Goal: Task Accomplishment & Management: Manage account settings

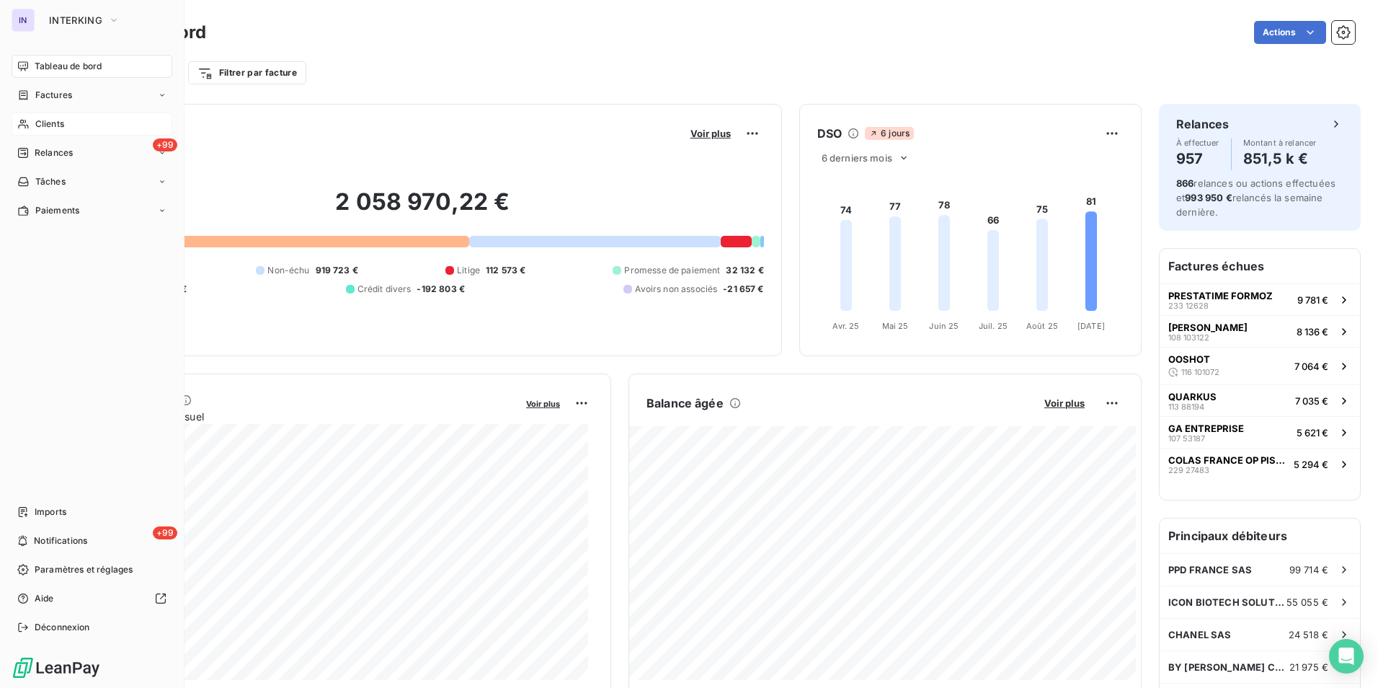
click at [62, 124] on span "Clients" at bounding box center [49, 123] width 29 height 13
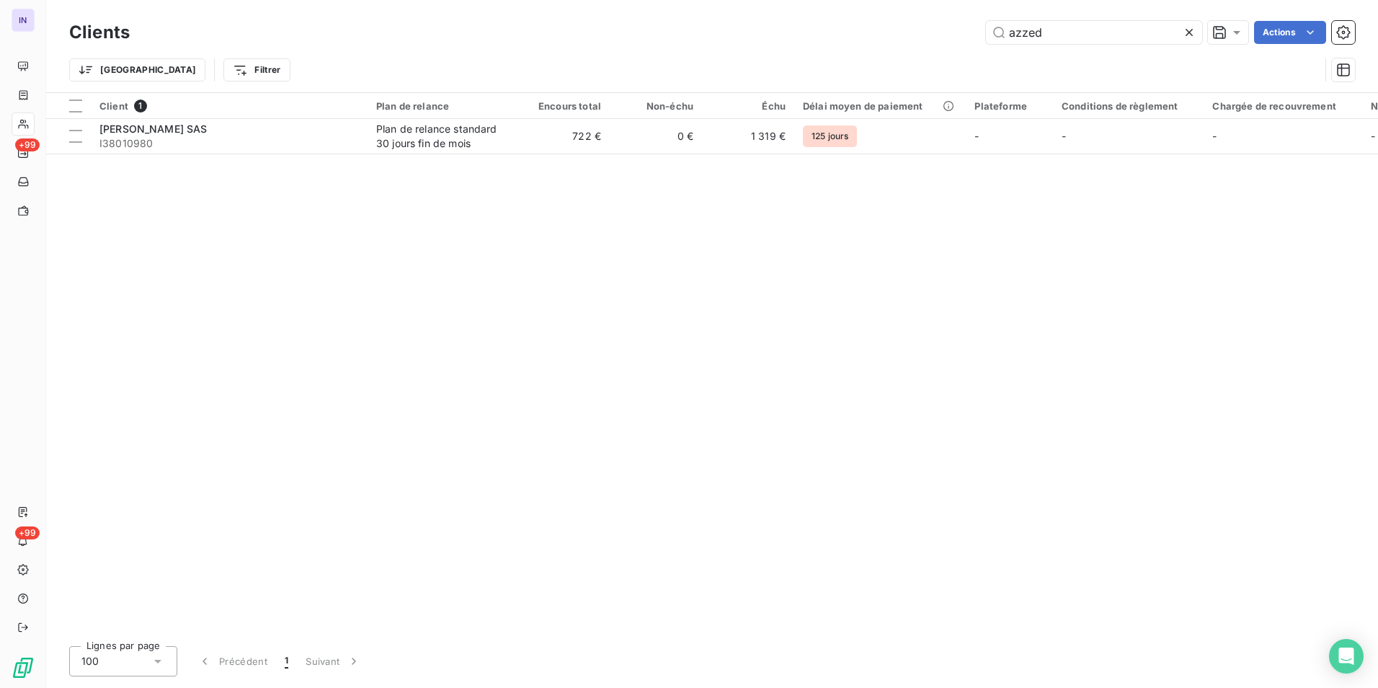
drag, startPoint x: 1044, startPoint y: 29, endPoint x: 898, endPoint y: 35, distance: 145.7
click at [909, 28] on div "azzed Actions" at bounding box center [751, 32] width 1208 height 23
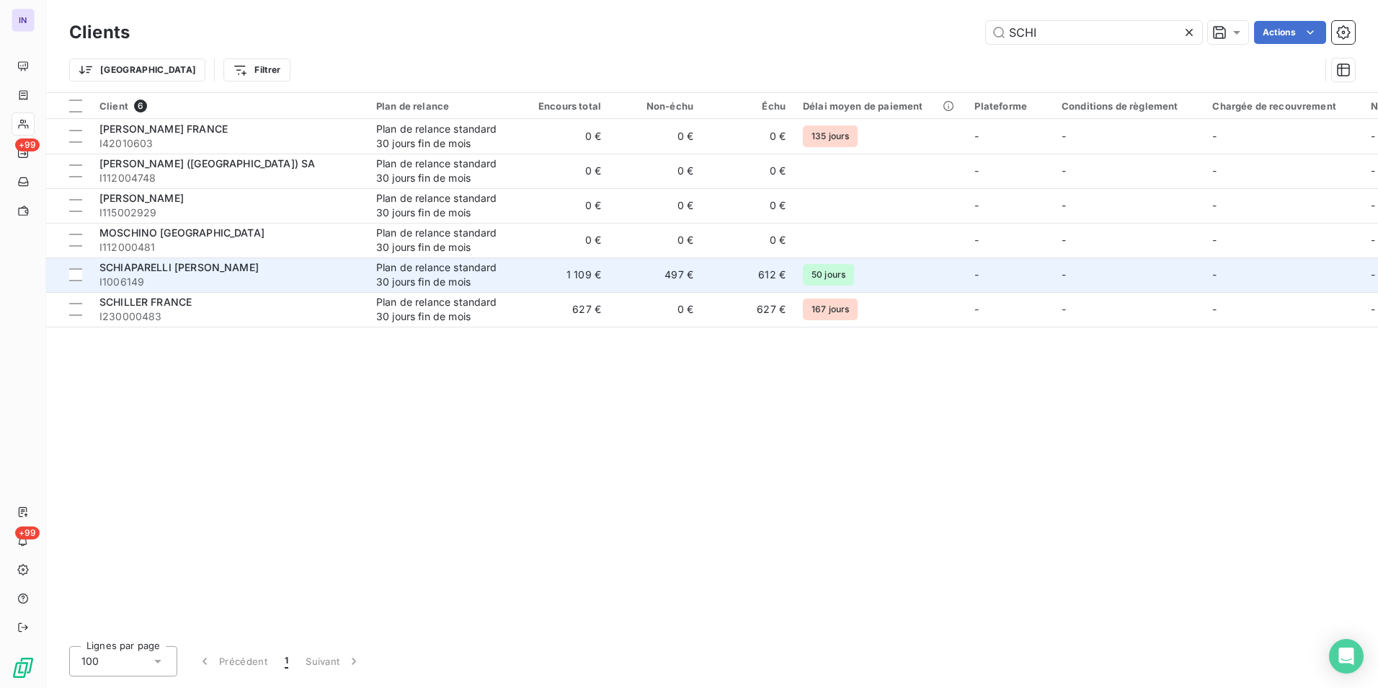
type input "SCHI"
click at [236, 280] on span "I1006149" at bounding box center [228, 282] width 259 height 14
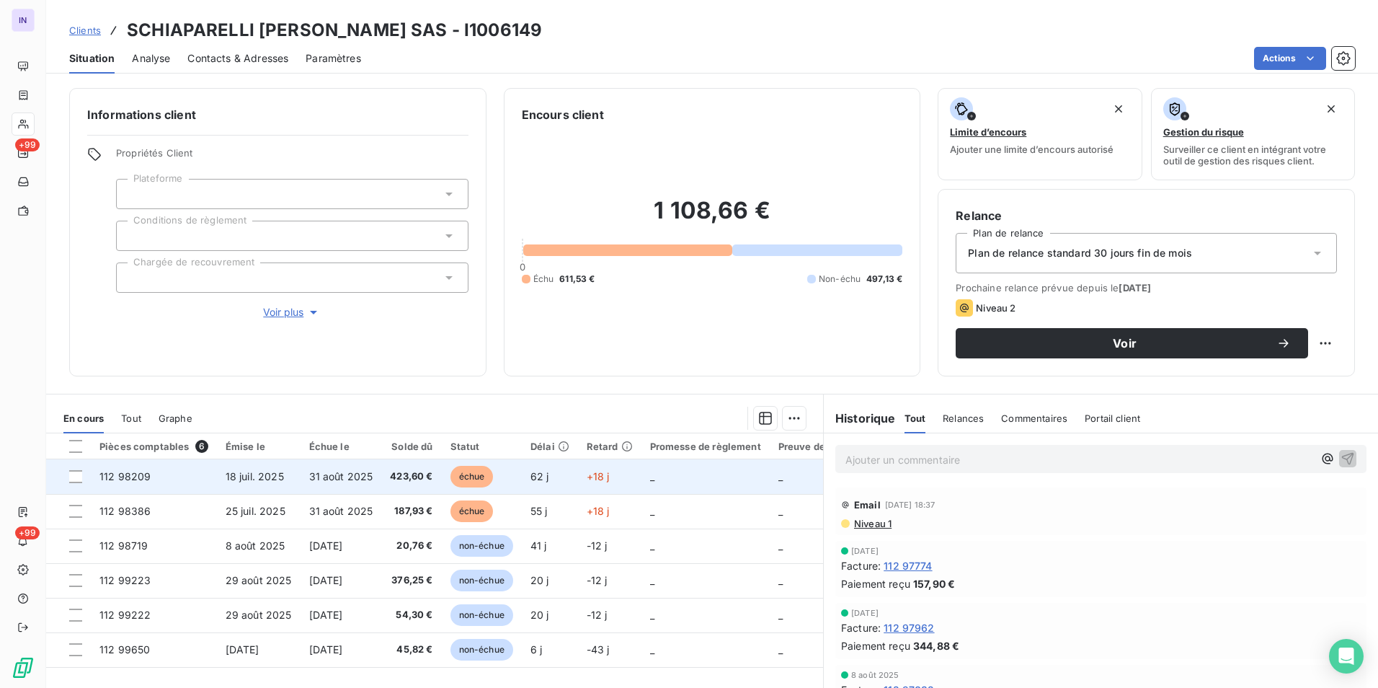
click at [326, 474] on span "31 août 2025" at bounding box center [341, 476] width 64 height 12
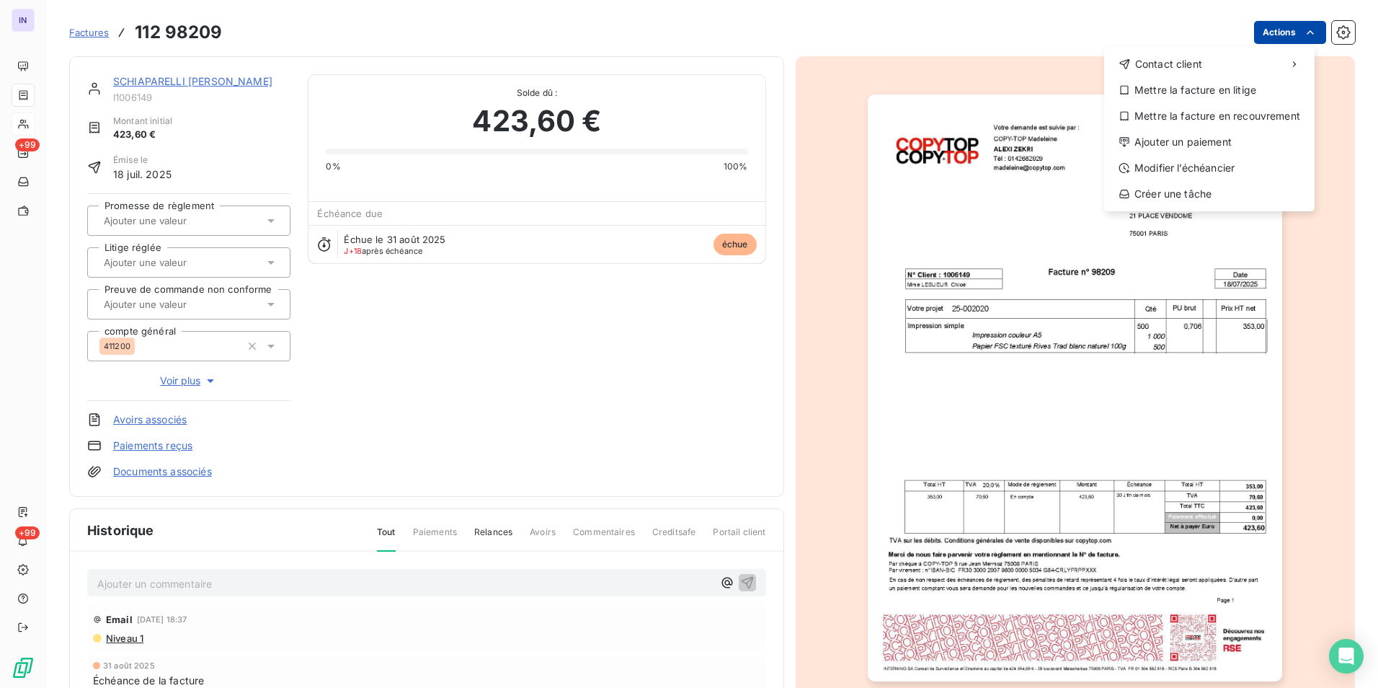
click at [1269, 29] on html "IN +99 +99 Factures [PHONE_NUMBER] Actions Contact client Mettre la facture en …" at bounding box center [689, 344] width 1378 height 688
click at [1184, 147] on div "Ajouter un paiement" at bounding box center [1209, 141] width 199 height 23
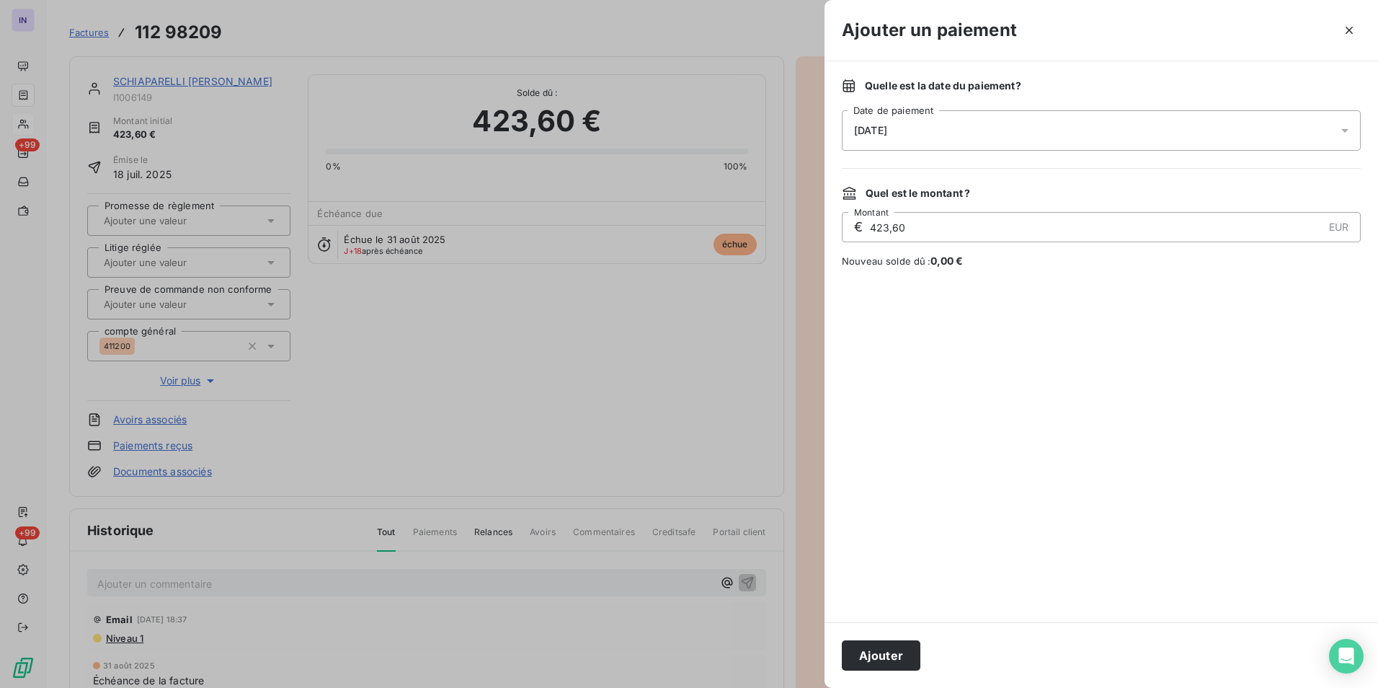
click at [969, 130] on div "[DATE]" at bounding box center [1101, 130] width 519 height 40
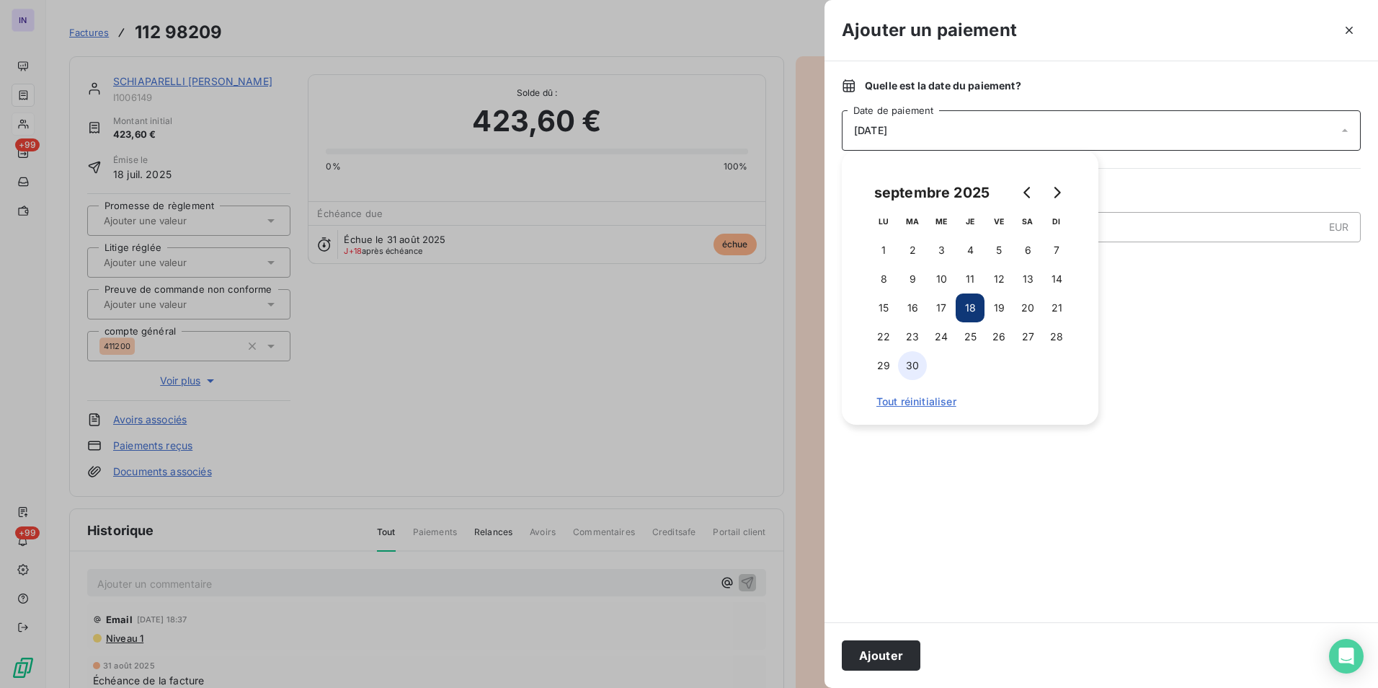
click at [916, 372] on button "30" at bounding box center [912, 365] width 29 height 29
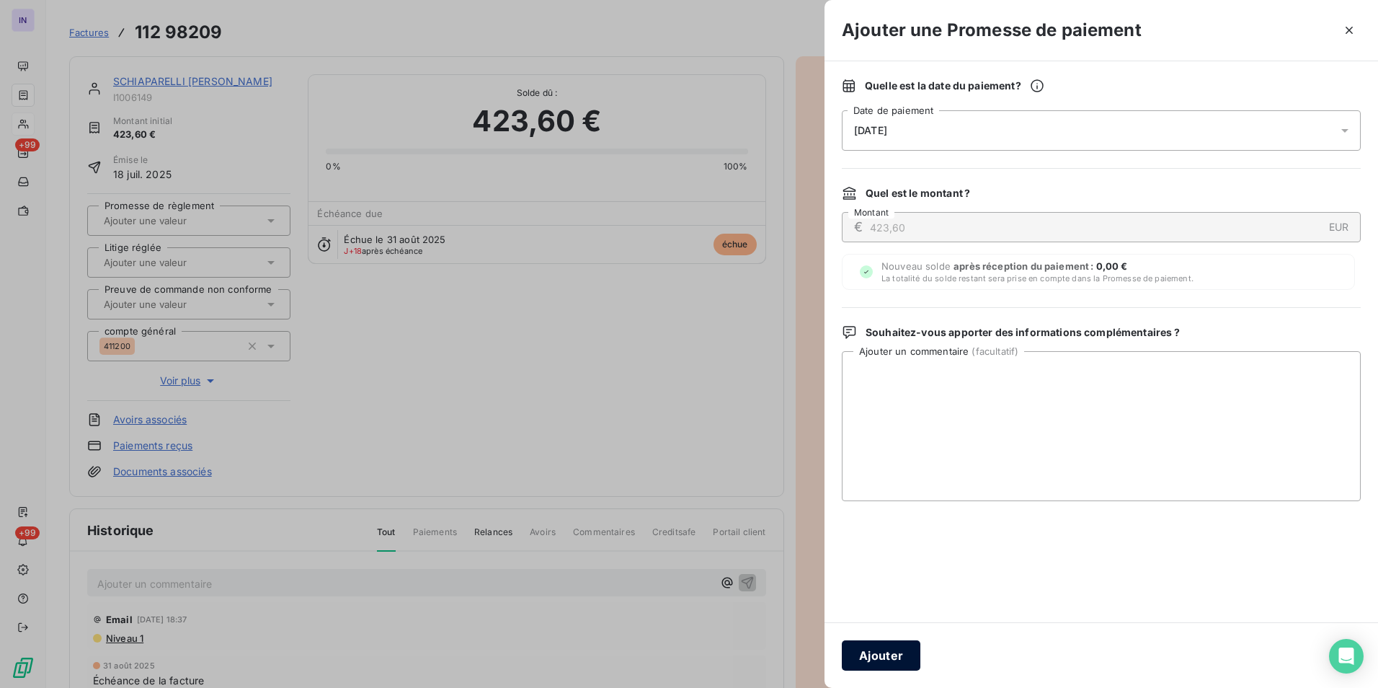
click at [892, 655] on button "Ajouter" at bounding box center [881, 655] width 79 height 30
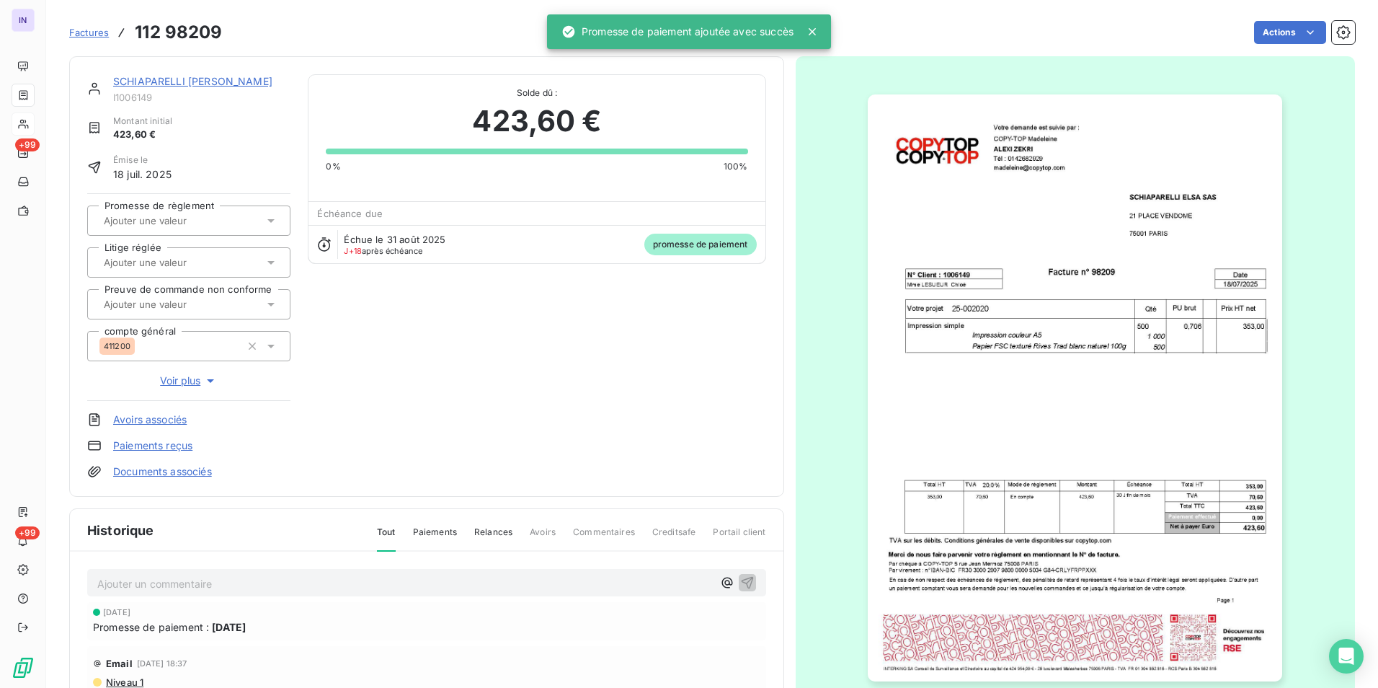
click at [177, 225] on input "text" at bounding box center [174, 220] width 145 height 13
click at [177, 260] on div "Oui" at bounding box center [197, 258] width 163 height 23
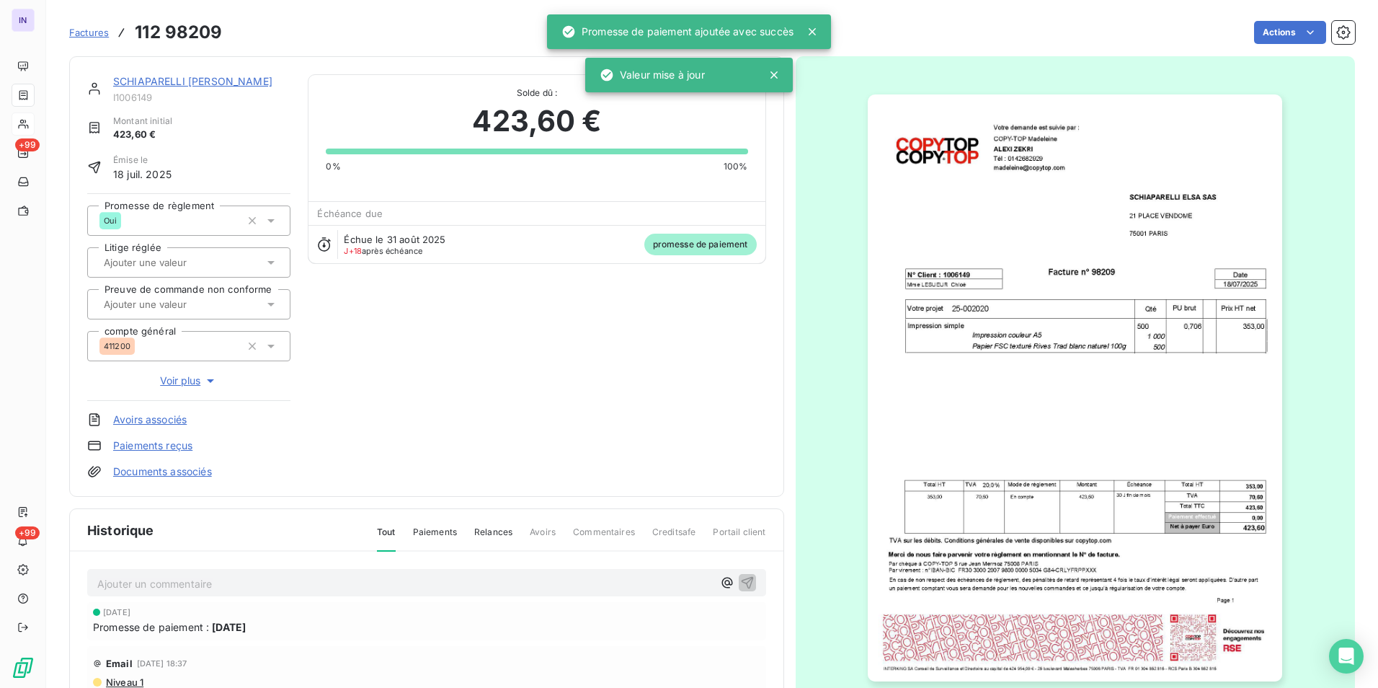
click at [175, 81] on link "SCHIAPARELLI [PERSON_NAME]" at bounding box center [192, 81] width 159 height 12
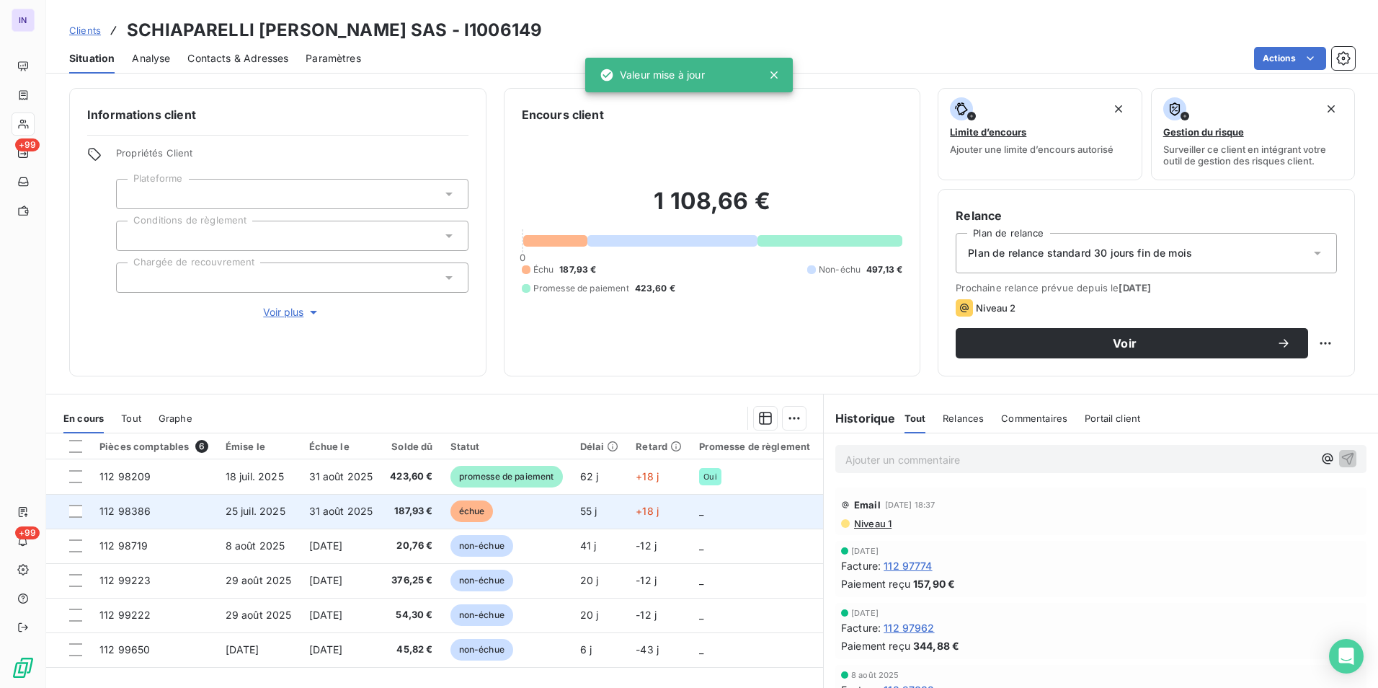
click at [363, 512] on span "31 août 2025" at bounding box center [341, 511] width 64 height 12
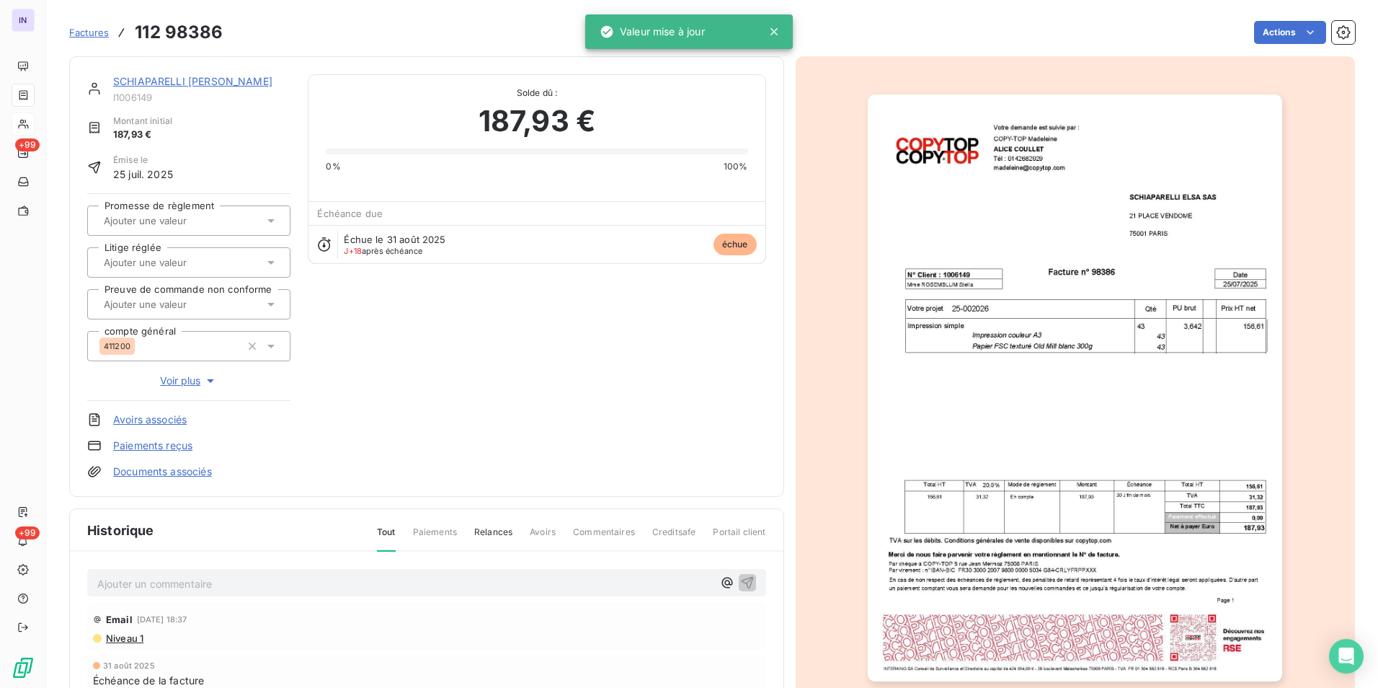
click at [1261, 30] on html "IN +99 +99 Factures 112 98386 Actions SCHIAPARELLI ELSA SAS I1006149 Montant in…" at bounding box center [689, 344] width 1378 height 688
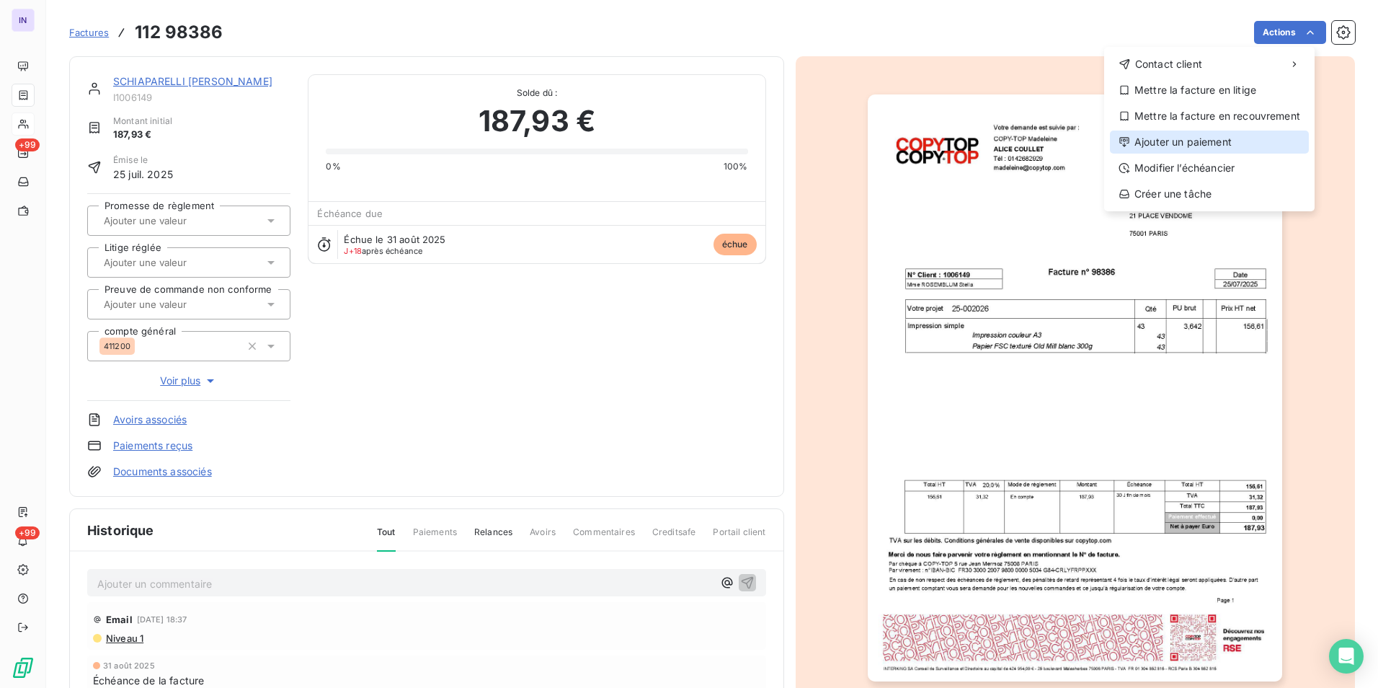
click at [1205, 139] on div "Ajouter un paiement" at bounding box center [1209, 141] width 199 height 23
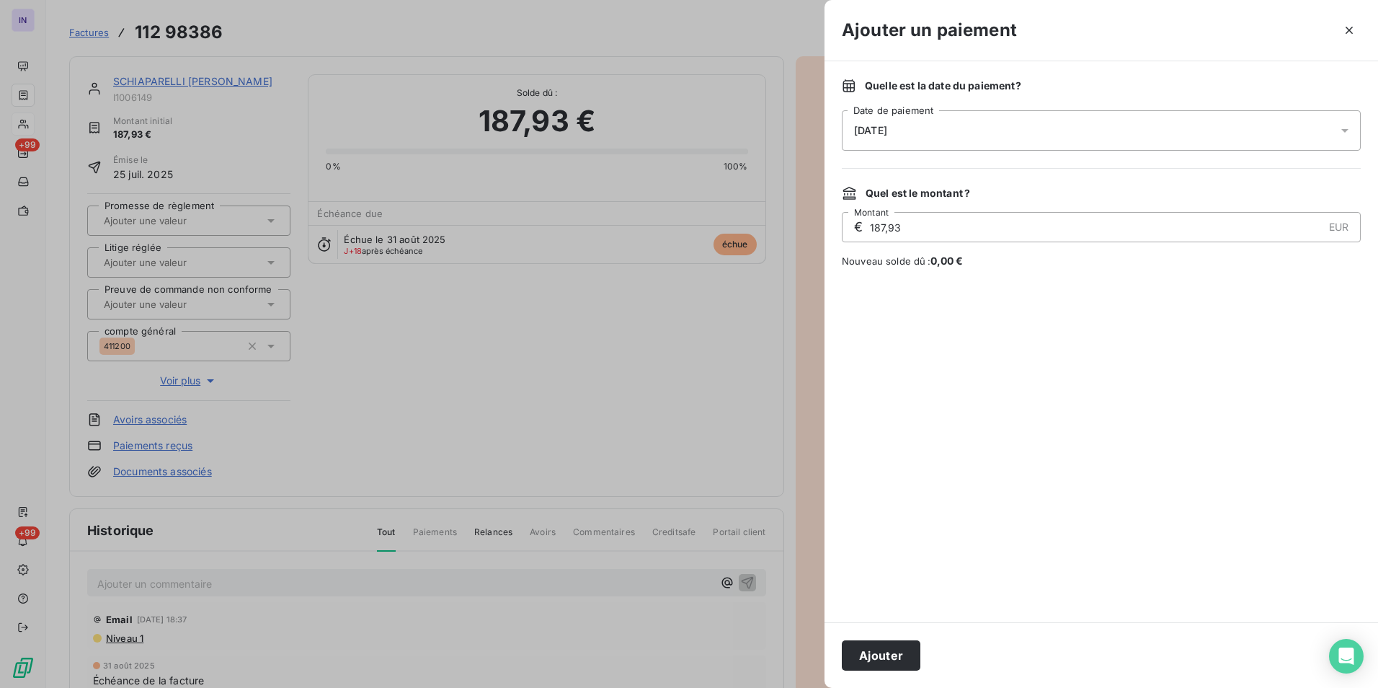
click at [936, 139] on div "[DATE]" at bounding box center [1101, 130] width 519 height 40
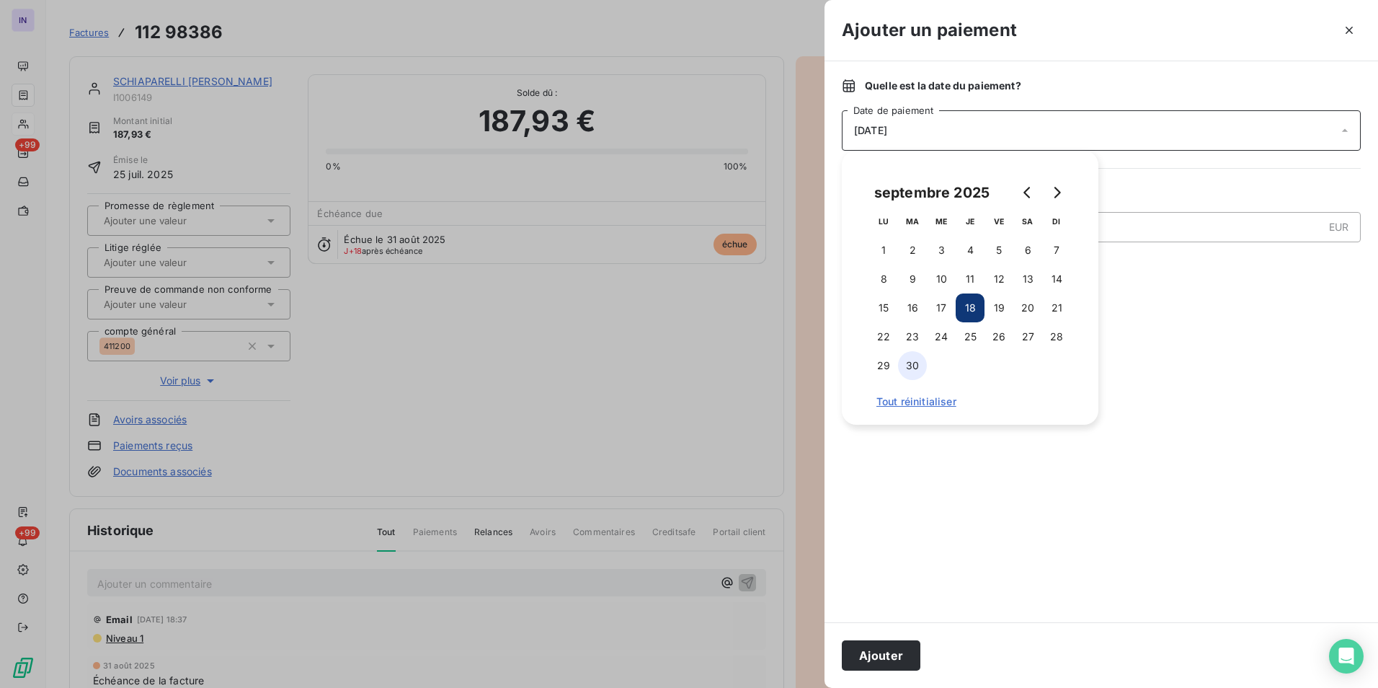
click at [916, 368] on button "30" at bounding box center [912, 365] width 29 height 29
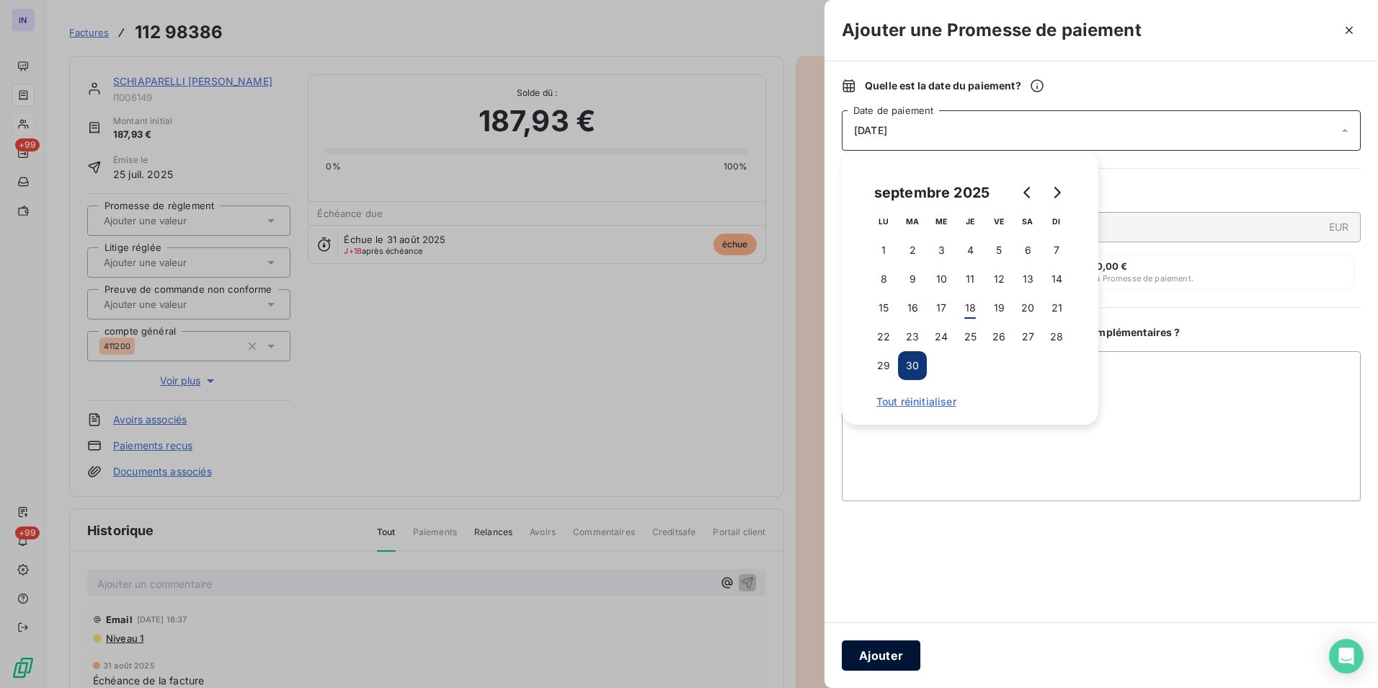
click at [887, 666] on button "Ajouter" at bounding box center [881, 655] width 79 height 30
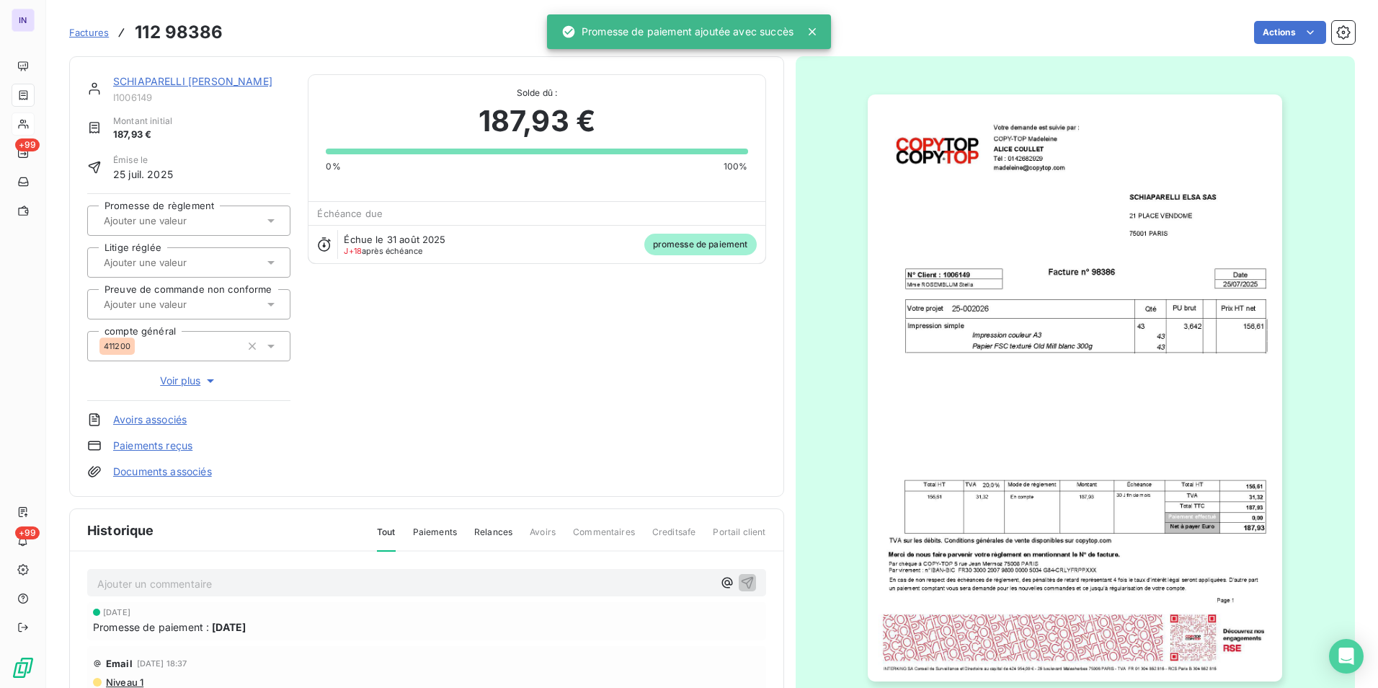
click at [197, 217] on input "text" at bounding box center [174, 220] width 145 height 13
click at [187, 257] on div "Oui" at bounding box center [197, 258] width 163 height 23
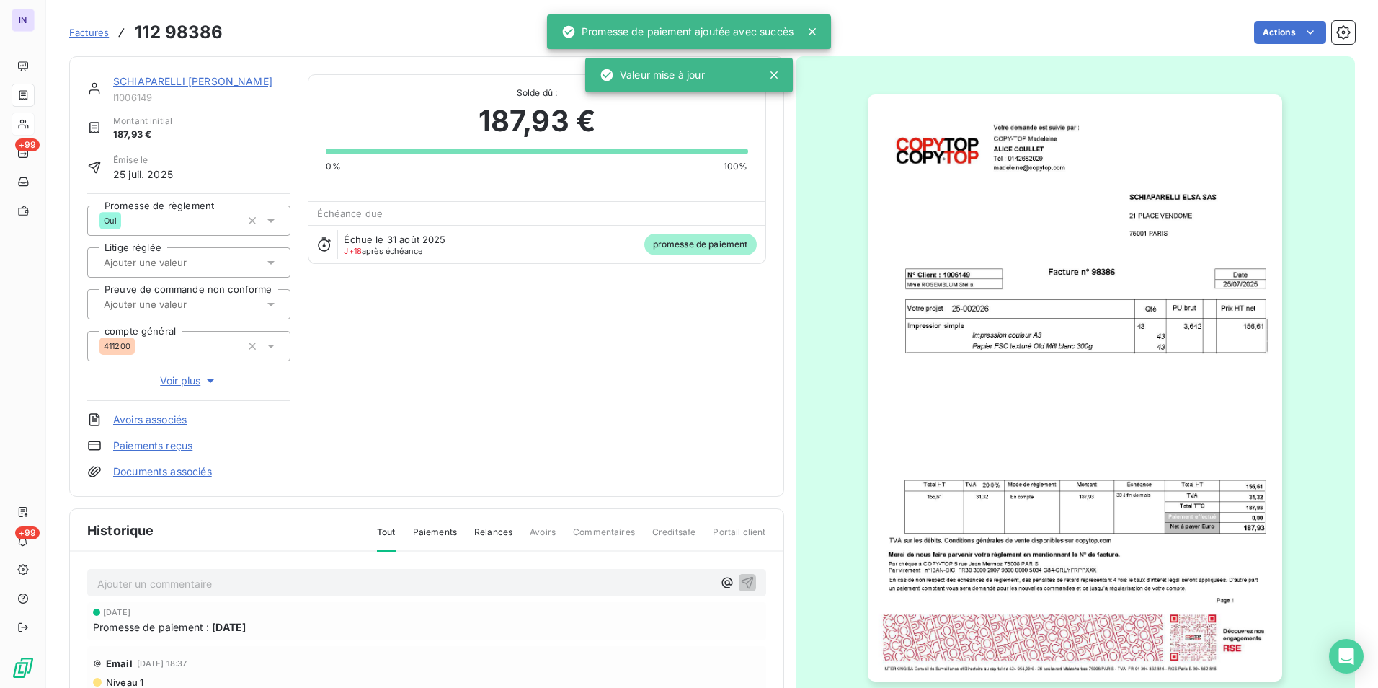
click at [194, 81] on link "SCHIAPARELLI [PERSON_NAME]" at bounding box center [192, 81] width 159 height 12
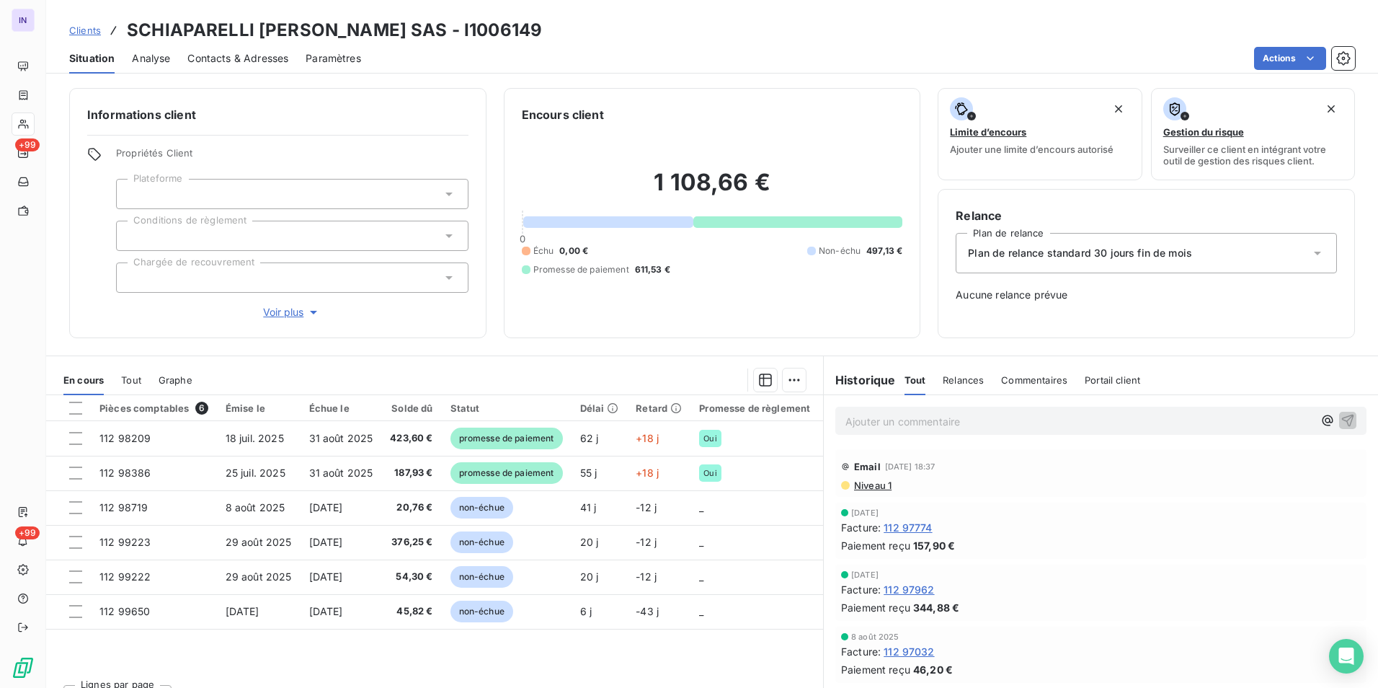
click at [998, 417] on p "Ajouter un commentaire ﻿" at bounding box center [1079, 421] width 468 height 18
click at [1032, 424] on p "[DATE] ST - Mail reçu de" at bounding box center [1079, 420] width 468 height 17
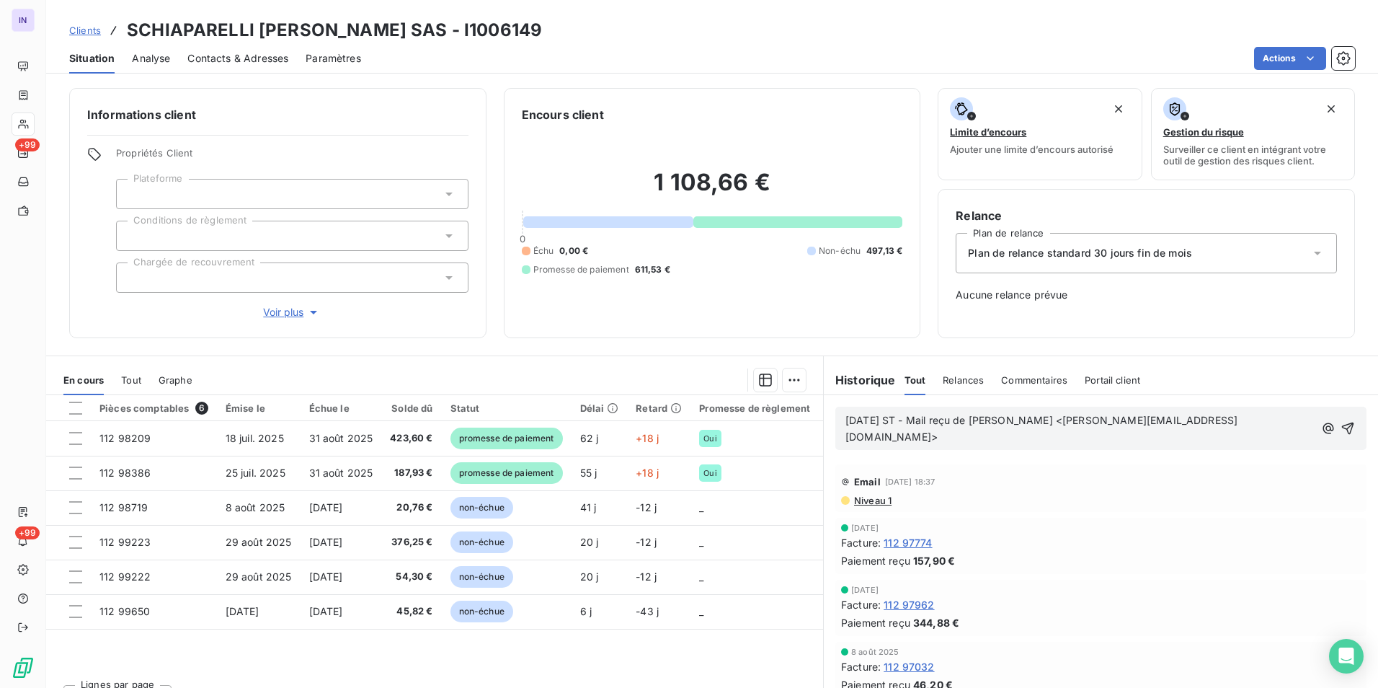
click at [866, 440] on p "[DATE] ST - Mail reçu de [PERSON_NAME] <[PERSON_NAME][EMAIL_ADDRESS][DOMAIN_NAM…" at bounding box center [1079, 428] width 469 height 33
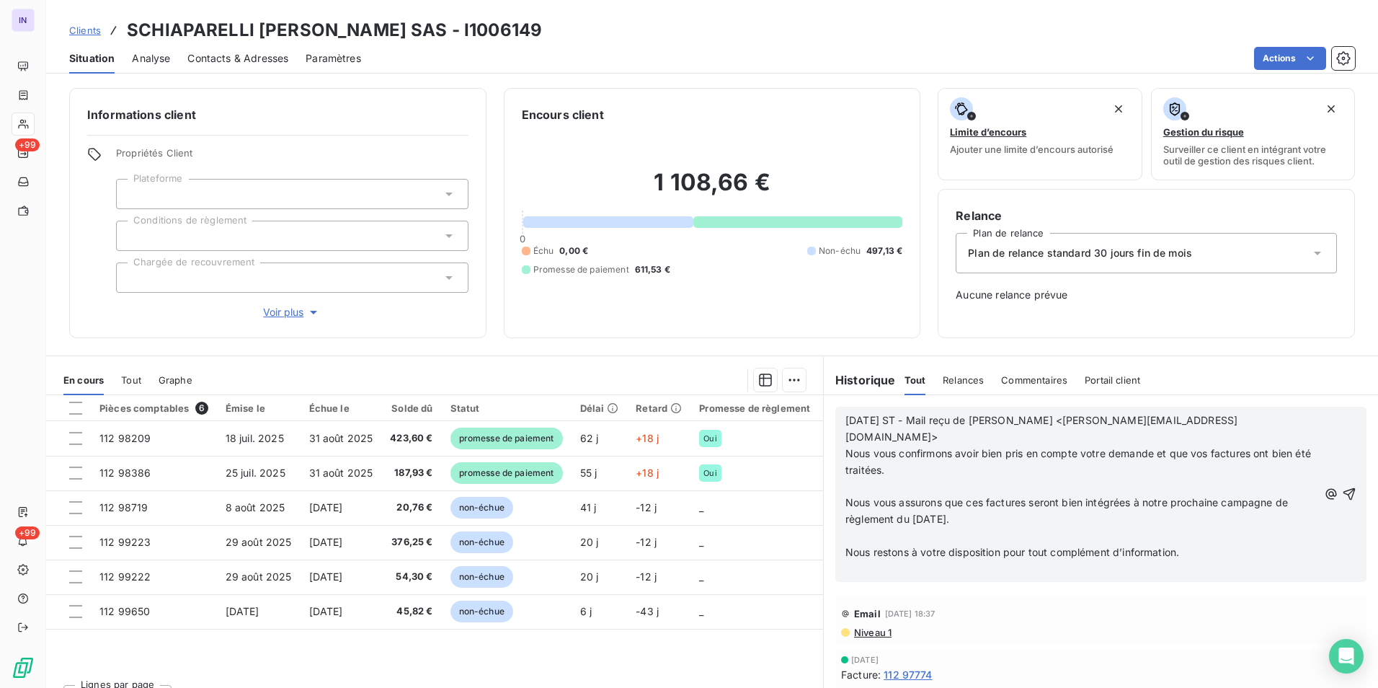
click at [846, 479] on p "﻿" at bounding box center [1081, 487] width 473 height 17
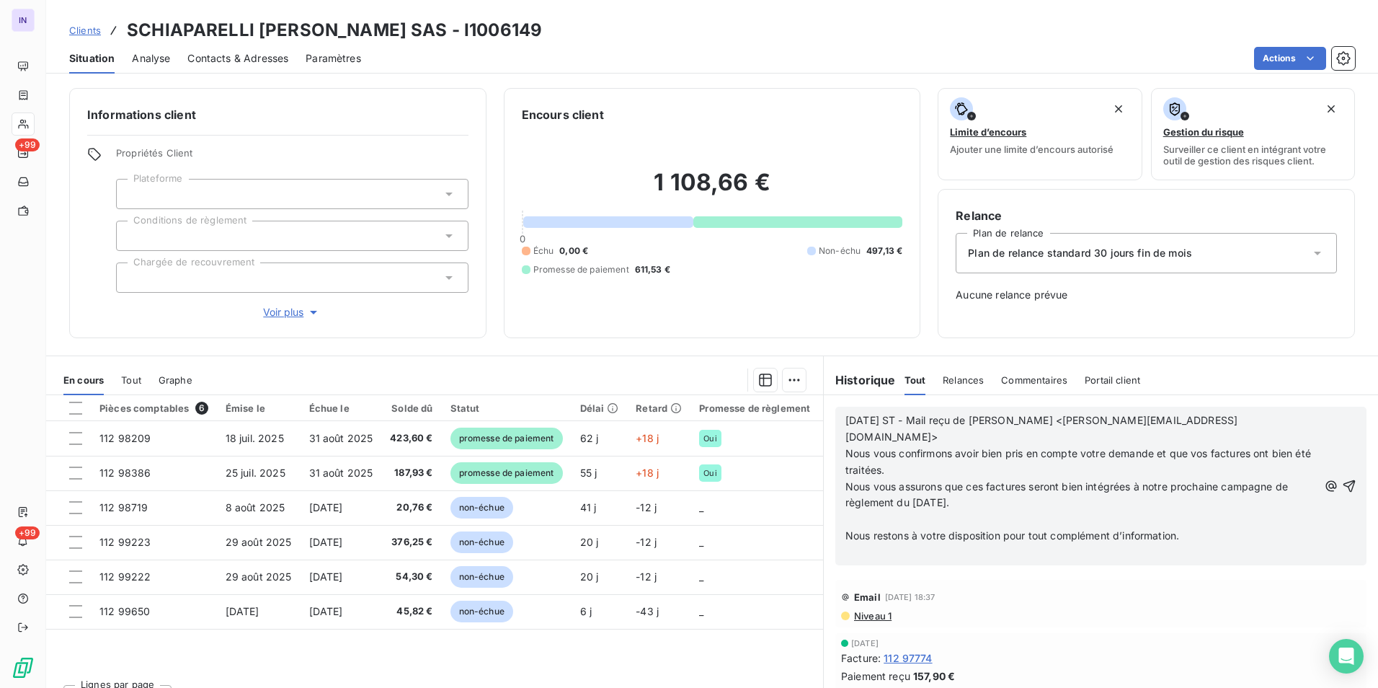
click at [872, 511] on p "﻿" at bounding box center [1081, 519] width 473 height 17
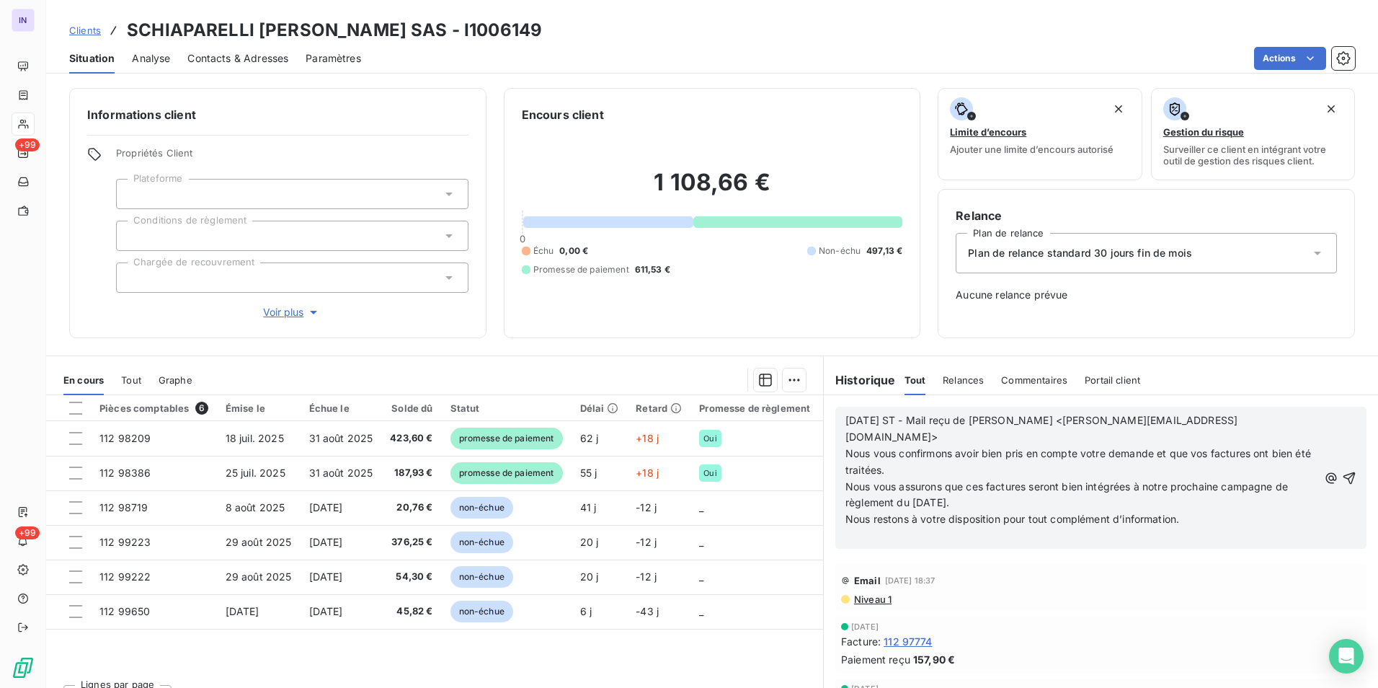
click at [862, 528] on p "﻿" at bounding box center [1081, 536] width 473 height 17
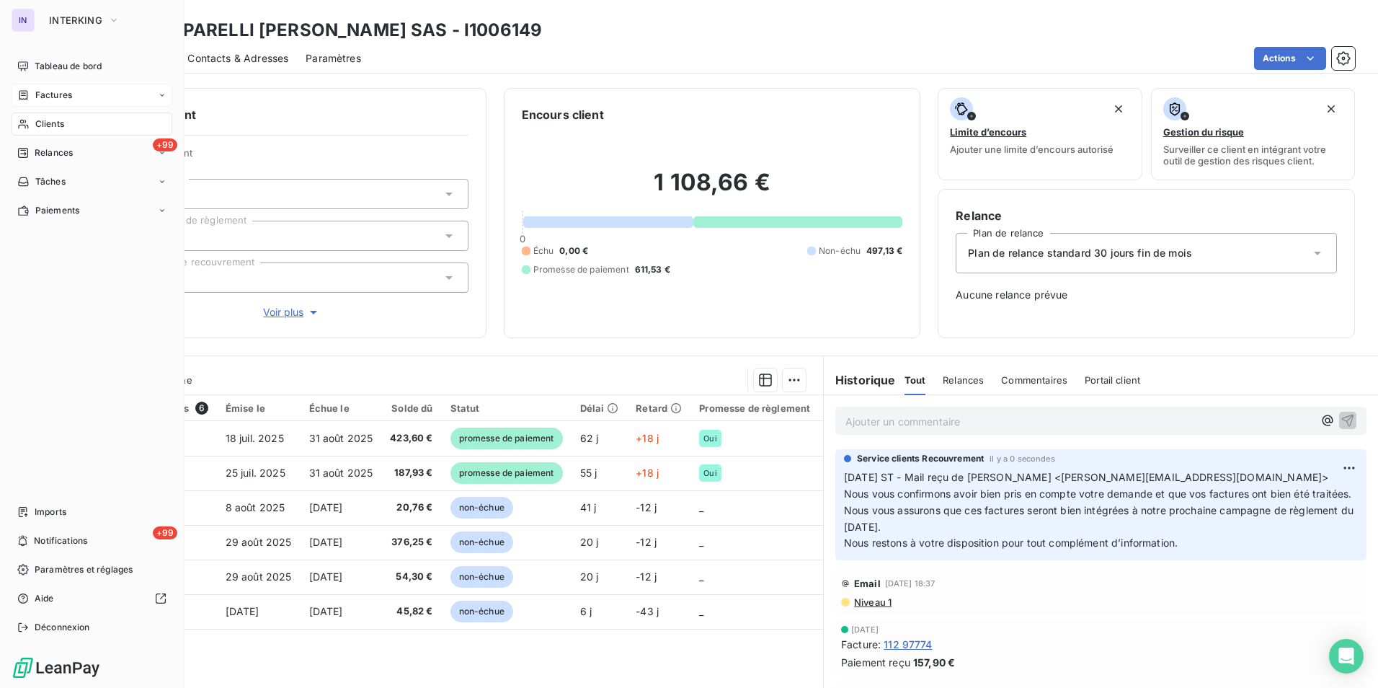
drag, startPoint x: 53, startPoint y: 92, endPoint x: 146, endPoint y: 97, distance: 93.2
click at [55, 92] on span "Factures" at bounding box center [53, 95] width 37 height 13
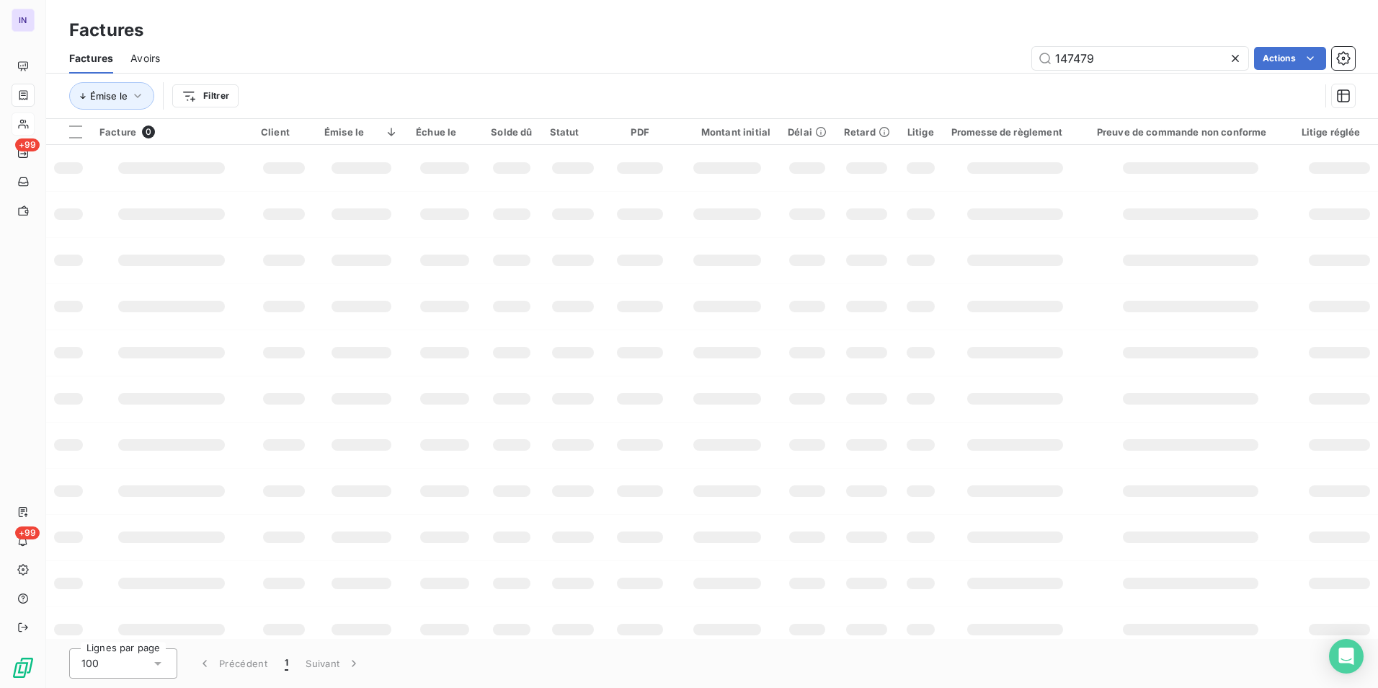
drag, startPoint x: 1087, startPoint y: 61, endPoint x: 998, endPoint y: 60, distance: 89.4
click at [998, 60] on div "147479 Actions" at bounding box center [766, 58] width 1178 height 23
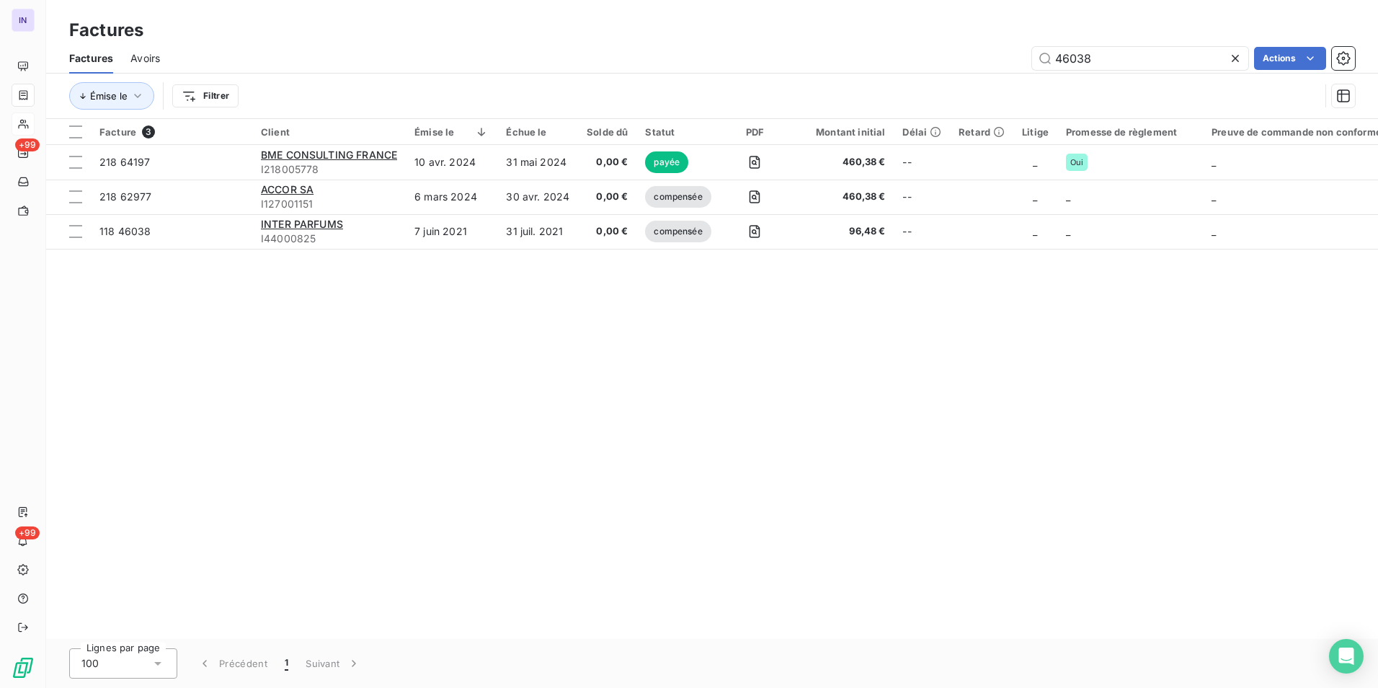
type input "46038"
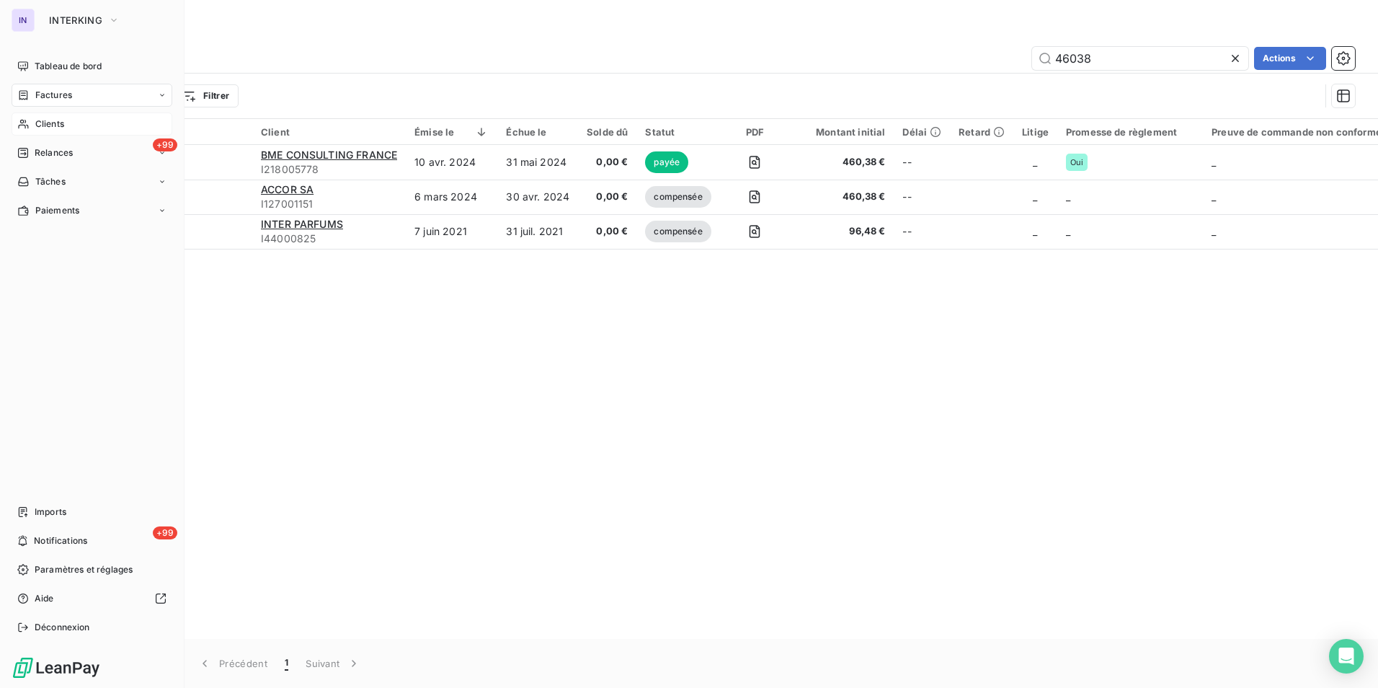
drag, startPoint x: 48, startPoint y: 63, endPoint x: 161, endPoint y: 88, distance: 115.8
click at [48, 63] on span "Tableau de bord" at bounding box center [68, 66] width 67 height 13
